Goal: Find specific page/section: Find specific page/section

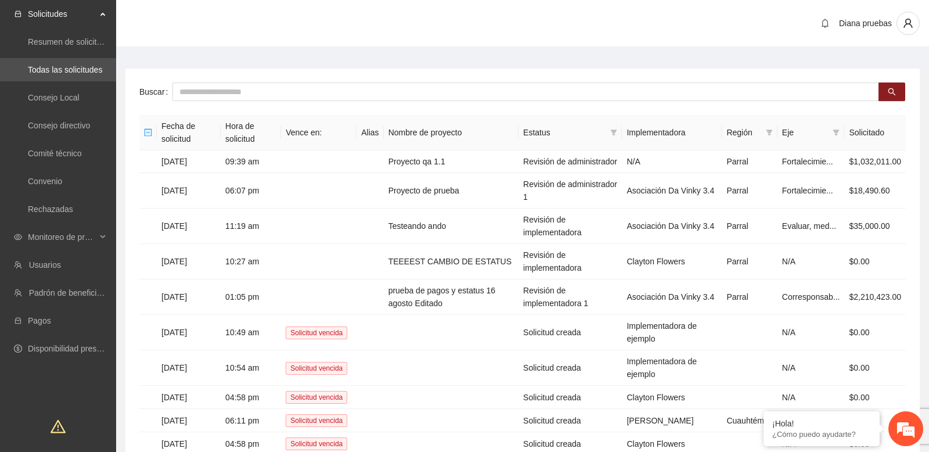
click at [243, 44] on div "Diana pruebas" at bounding box center [522, 24] width 813 height 48
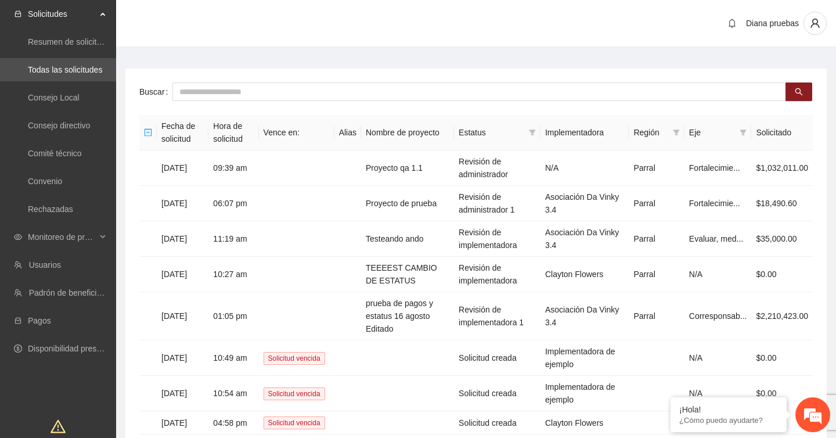
click at [223, 62] on main "Buscar Fecha de solicitud Hora de solicitud Vence en: Alias Nombre de proyecto …" at bounding box center [476, 293] width 720 height 491
click at [297, 64] on main "Buscar Fecha de solicitud Hora de solicitud Vence en: Alias Nombre de proyecto …" at bounding box center [476, 293] width 720 height 491
click at [810, 27] on icon "user" at bounding box center [815, 23] width 10 height 10
click at [653, 55] on main "Buscar Fecha de solicitud Hora de solicitud Vence en: Alias Nombre de proyecto …" at bounding box center [476, 293] width 720 height 491
click at [208, 20] on div "Diana pruebas" at bounding box center [476, 24] width 720 height 48
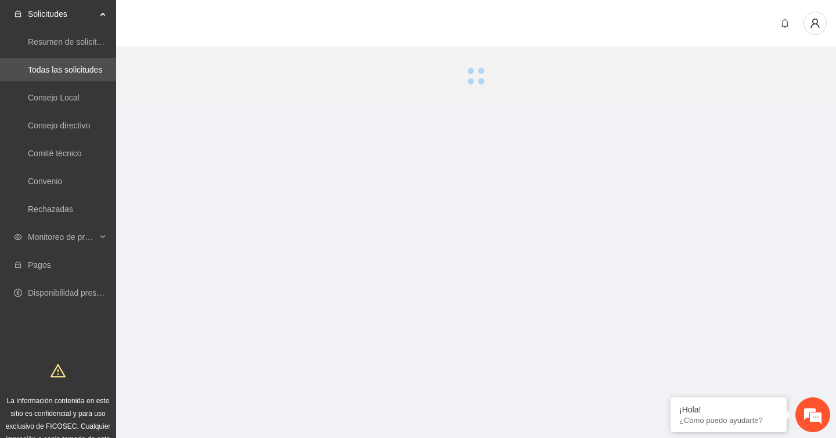
click at [173, 73] on div at bounding box center [476, 76] width 720 height 56
